Goal: Information Seeking & Learning: Learn about a topic

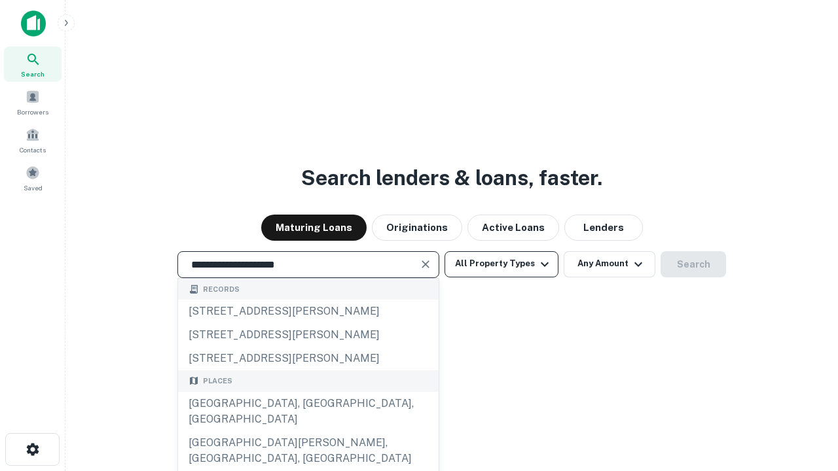
click at [308, 431] on div "[GEOGRAPHIC_DATA], [GEOGRAPHIC_DATA], [GEOGRAPHIC_DATA]" at bounding box center [308, 411] width 260 height 39
click at [501, 264] on button "All Property Types" at bounding box center [501, 264] width 114 height 26
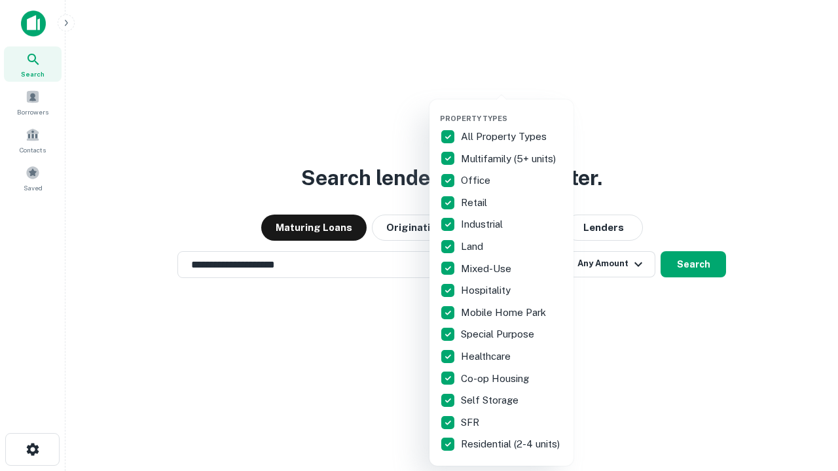
type input "**********"
click at [512, 110] on button "button" at bounding box center [512, 110] width 144 height 1
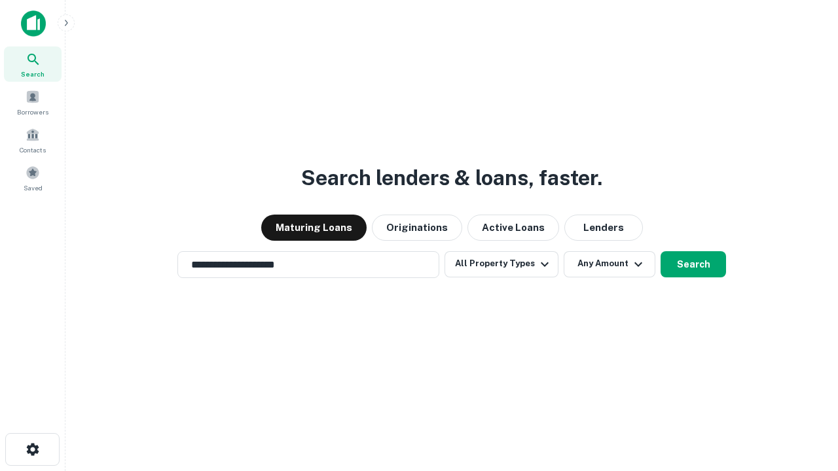
scroll to position [20, 0]
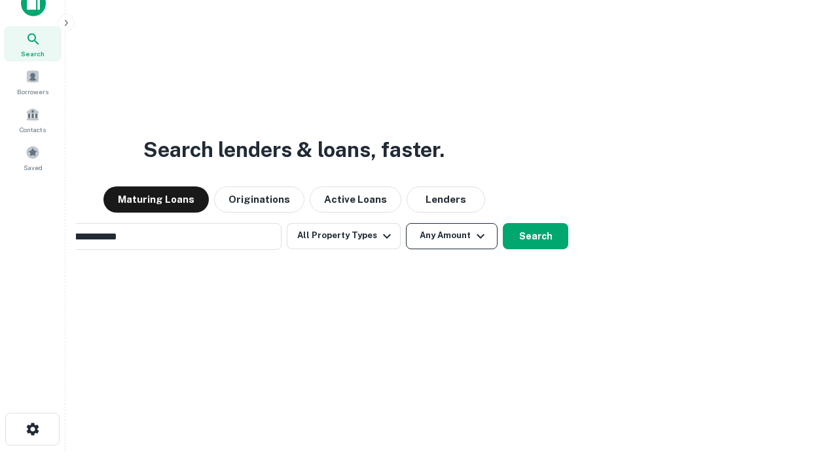
click at [406, 223] on button "Any Amount" at bounding box center [452, 236] width 92 height 26
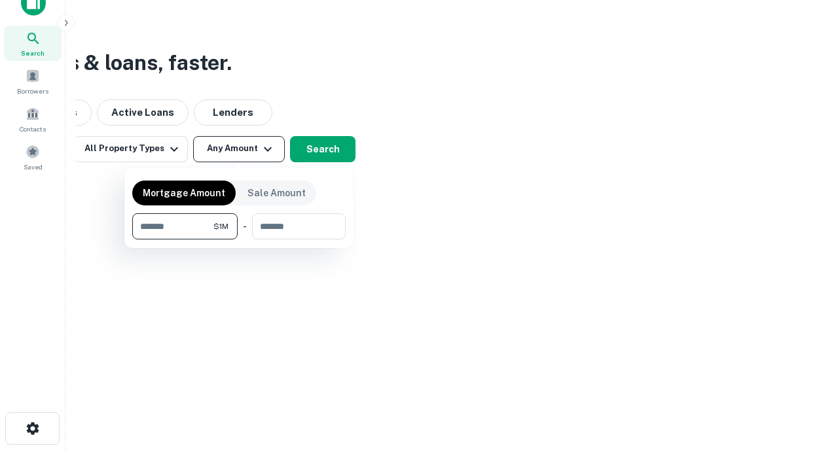
type input "*******"
click at [239, 240] on button "button" at bounding box center [238, 240] width 213 height 1
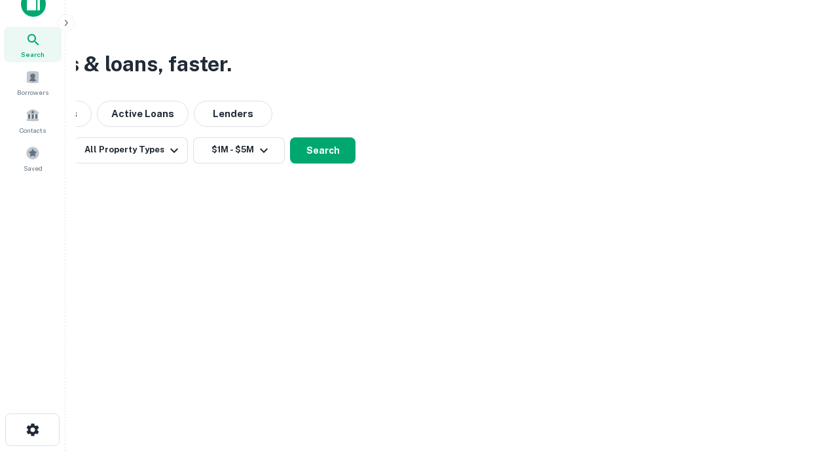
scroll to position [8, 242]
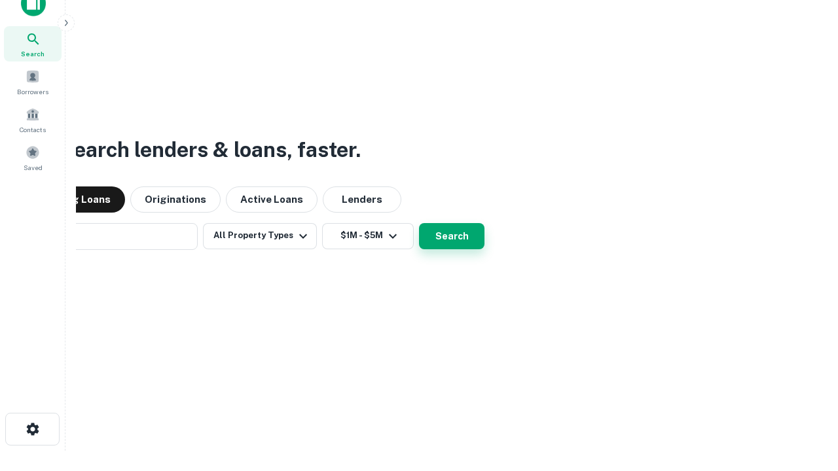
click at [419, 223] on button "Search" at bounding box center [451, 236] width 65 height 26
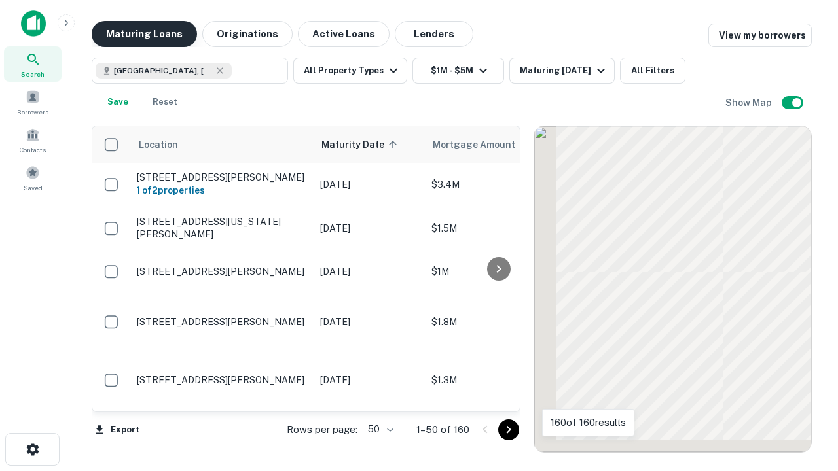
click at [144, 34] on button "Maturing Loans" at bounding box center [144, 34] width 105 height 26
